Goal: Use online tool/utility: Utilize a website feature to perform a specific function

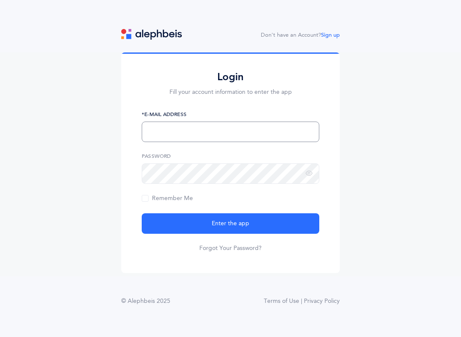
click at [222, 130] on input "text" at bounding box center [230, 132] width 177 height 20
click at [216, 142] on input "Ch" at bounding box center [230, 132] width 177 height 20
type input "Chavyw@thecenternj.org"
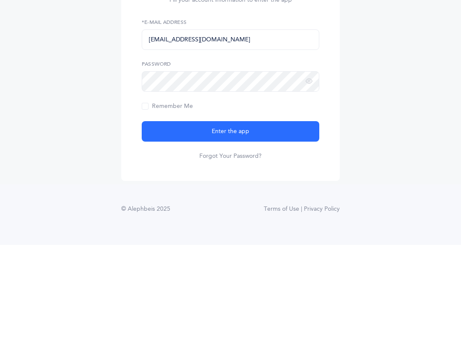
click at [145, 194] on label "Remember Me" at bounding box center [167, 198] width 51 height 9
click at [0, 0] on input "Remember Me" at bounding box center [0, 0] width 0 height 0
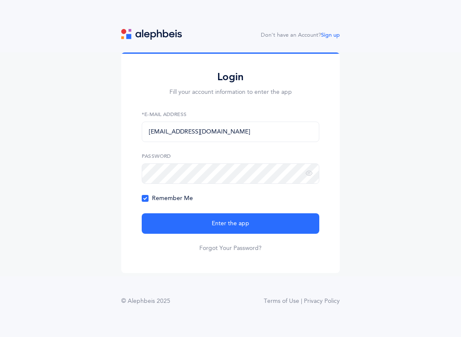
click at [261, 228] on button "Enter the app" at bounding box center [230, 223] width 177 height 20
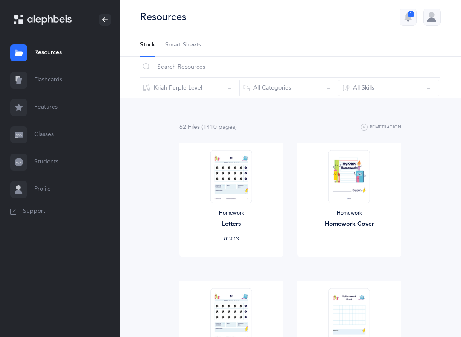
click at [55, 78] on link "Flashcards" at bounding box center [59, 80] width 119 height 27
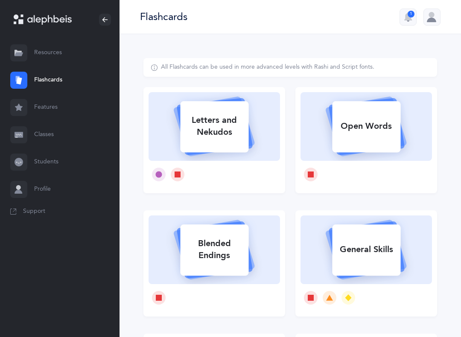
click at [256, 120] on icon at bounding box center [214, 125] width 102 height 71
select select
select select "single"
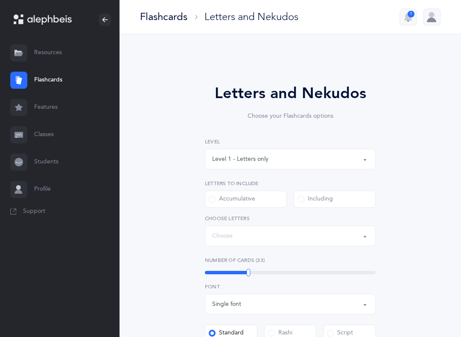
select select "27"
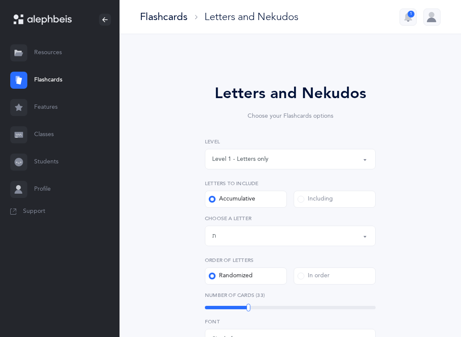
click at [317, 158] on div "Level 1 - Letters only" at bounding box center [290, 159] width 156 height 15
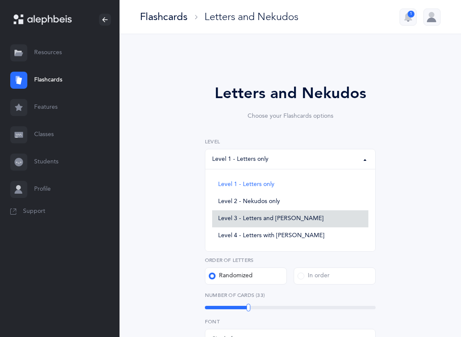
click at [290, 217] on span "Level 3 - Letters and [PERSON_NAME]" at bounding box center [270, 219] width 105 height 8
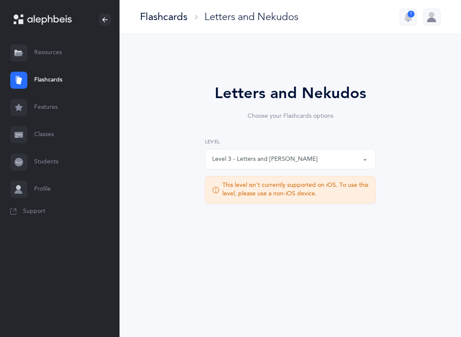
click at [323, 155] on div "Level 3 - Letters and [PERSON_NAME]" at bounding box center [290, 159] width 156 height 15
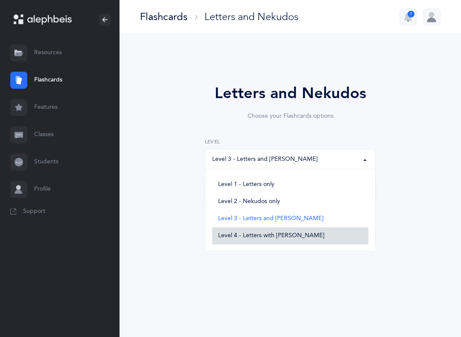
click at [289, 234] on span "Level 4 - Letters with [PERSON_NAME]" at bounding box center [271, 236] width 106 height 8
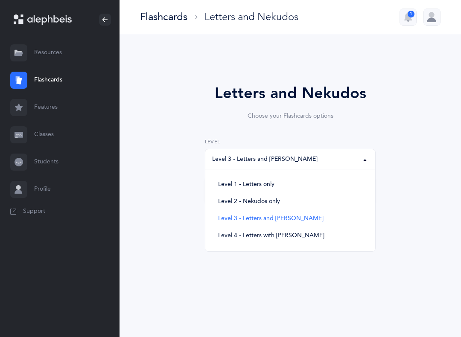
select select "4"
